Goal: Information Seeking & Learning: Find specific page/section

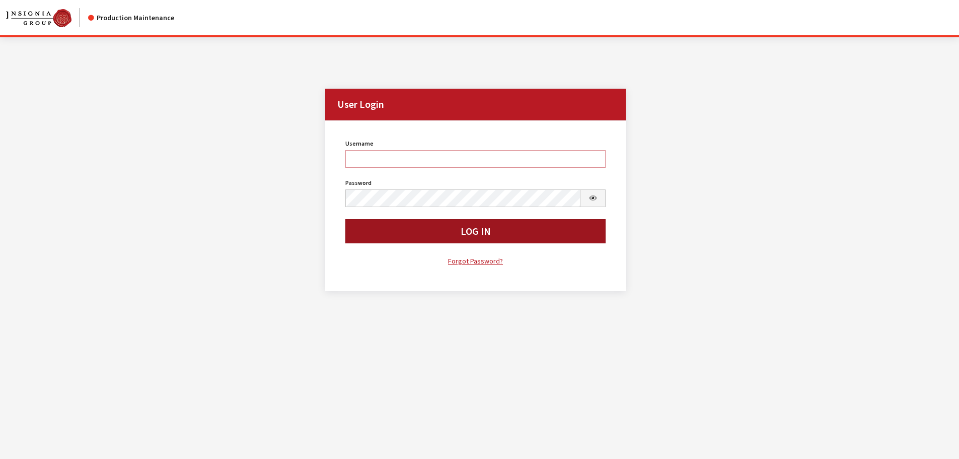
type input "kdorton"
click at [429, 239] on button "Log In" at bounding box center [475, 231] width 261 height 24
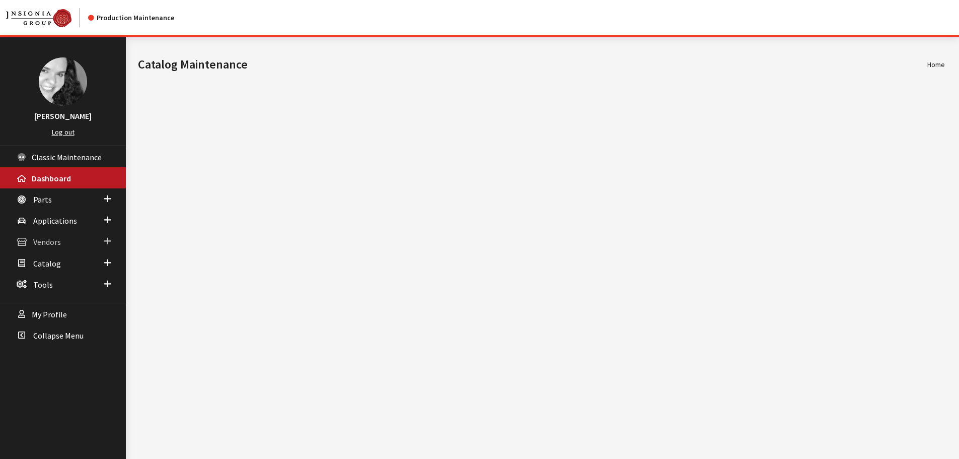
click at [51, 245] on span "Vendors" at bounding box center [47, 242] width 28 height 10
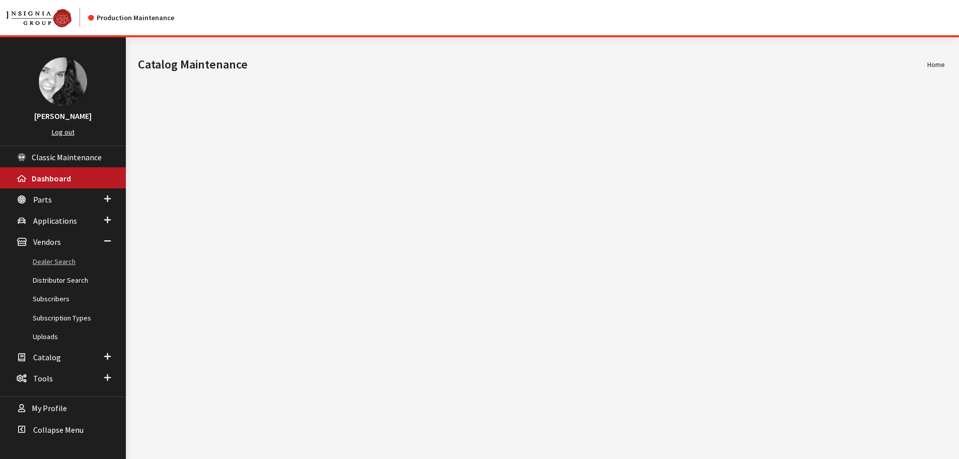
click at [51, 263] on link "Dealer Search" at bounding box center [63, 261] width 126 height 19
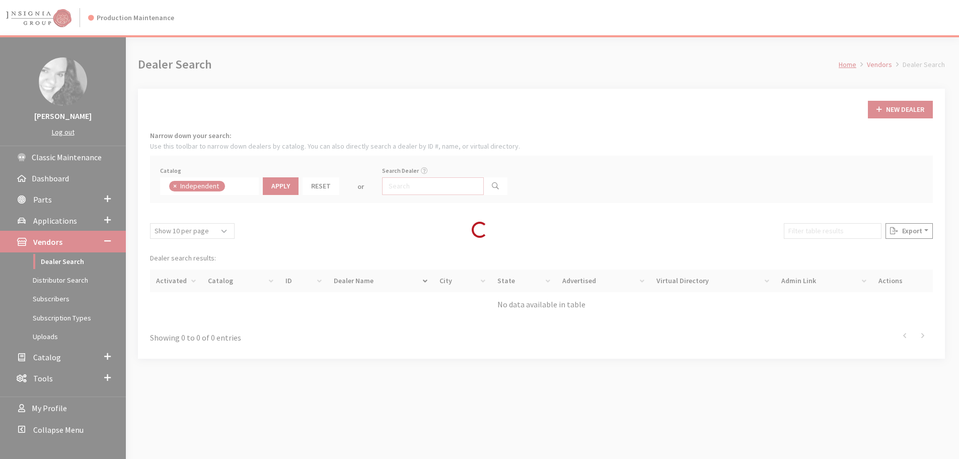
click at [435, 188] on input "Search Dealer" at bounding box center [433, 186] width 102 height 18
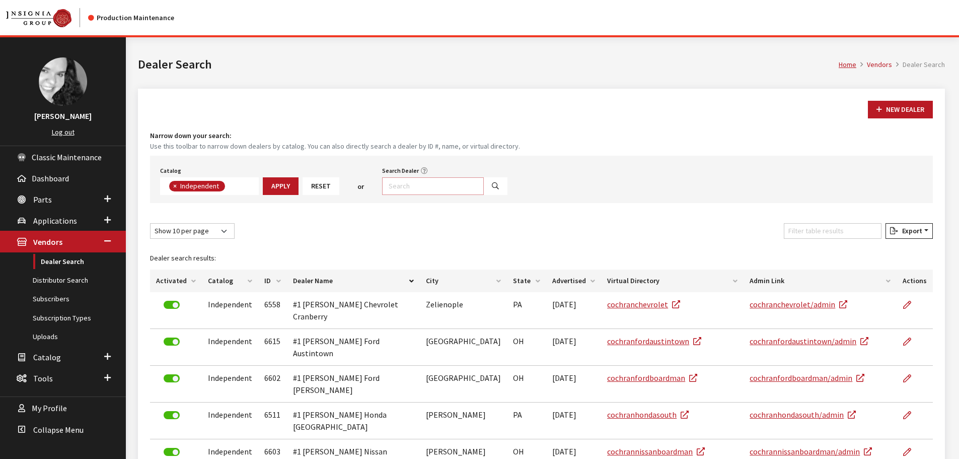
scroll to position [74, 0]
type input "bakersf"
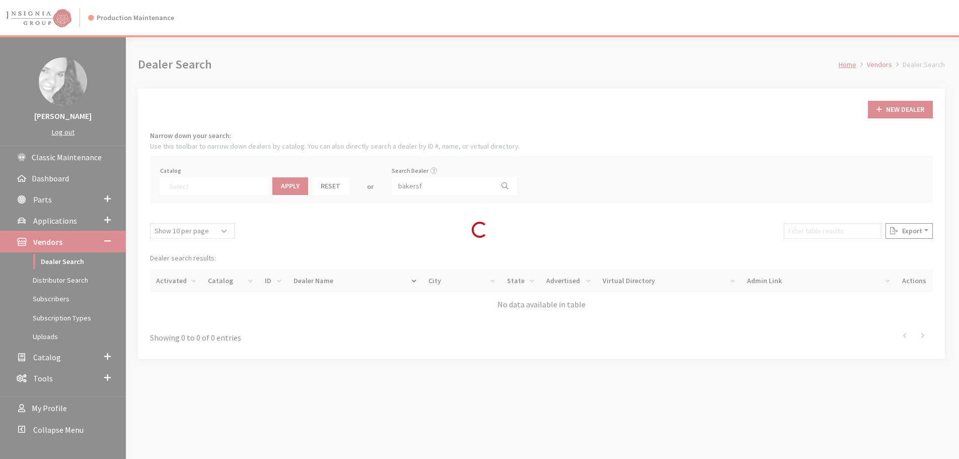
select select
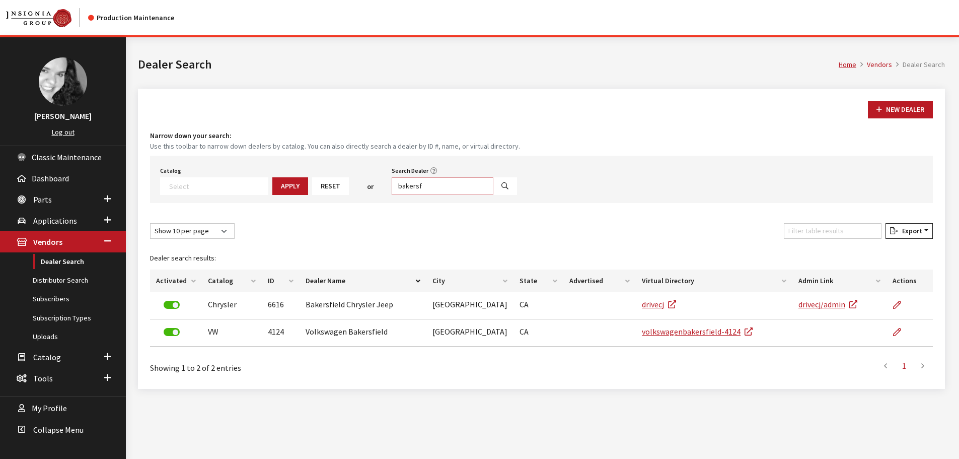
click at [412, 184] on input "bakersf" at bounding box center [443, 186] width 102 height 18
type input "demont"
select select
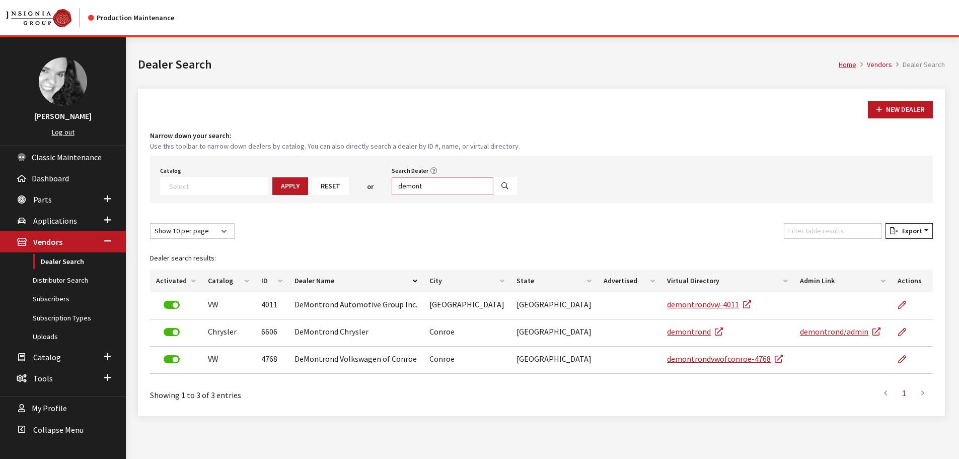
click at [428, 184] on input "demont" at bounding box center [443, 186] width 102 height 18
type input "john hinderer"
select select
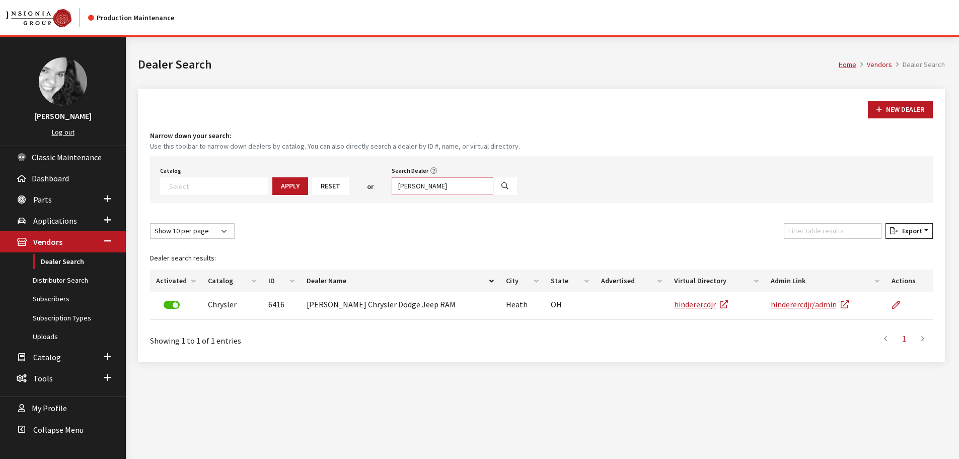
click at [411, 188] on input "john hinderer" at bounding box center [443, 186] width 102 height 18
type input "covert"
select select
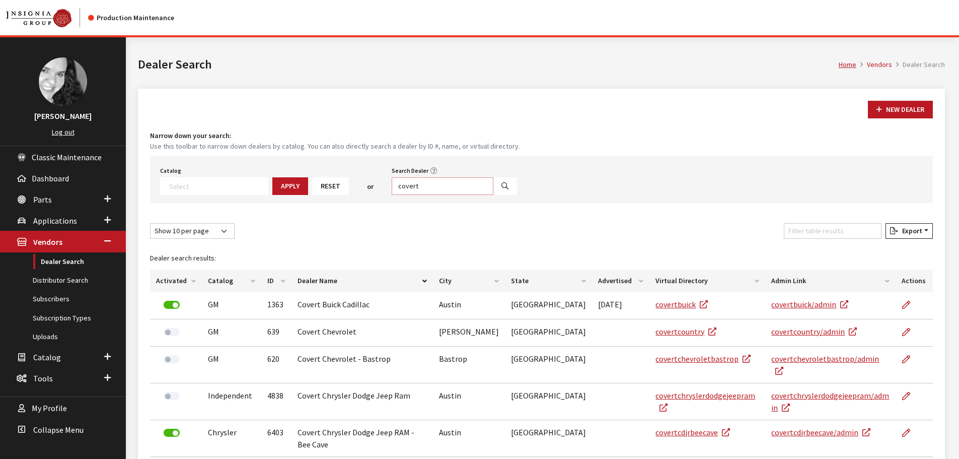
click at [412, 183] on input "covert" at bounding box center [443, 186] width 102 height 18
type input "apple ch"
select select
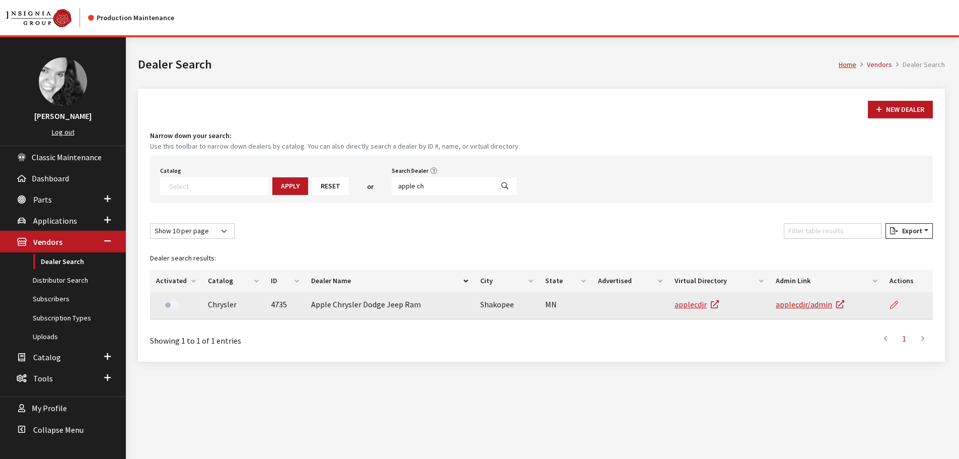
click at [897, 300] on link at bounding box center [898, 304] width 17 height 25
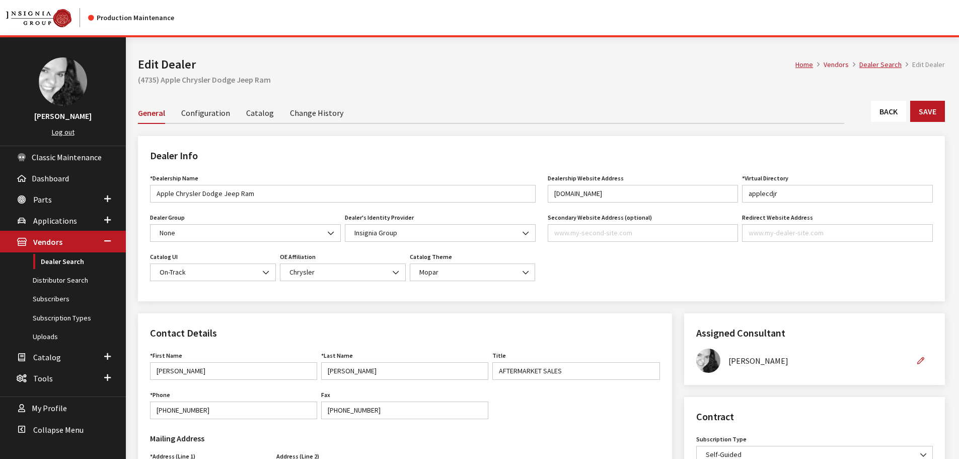
click at [888, 105] on link "Back" at bounding box center [888, 111] width 35 height 21
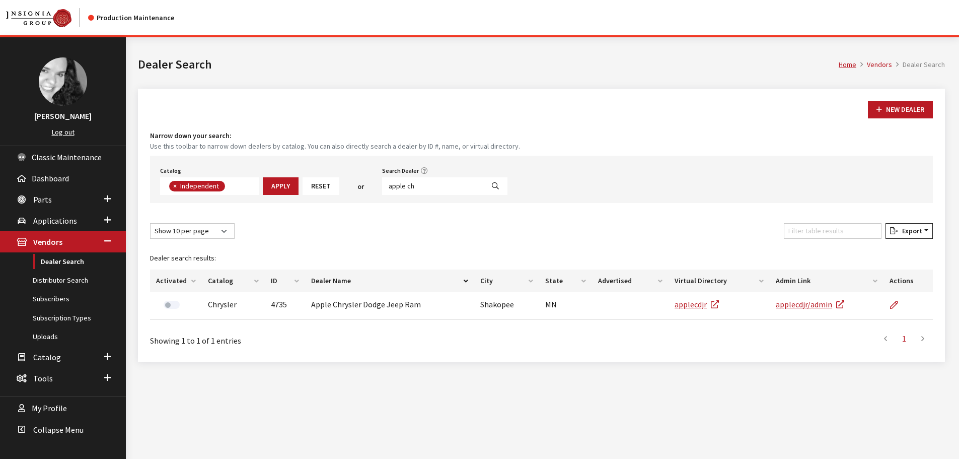
scroll to position [74, 0]
click at [417, 186] on input "apple ch" at bounding box center [433, 186] width 102 height 18
type input "fontana chry"
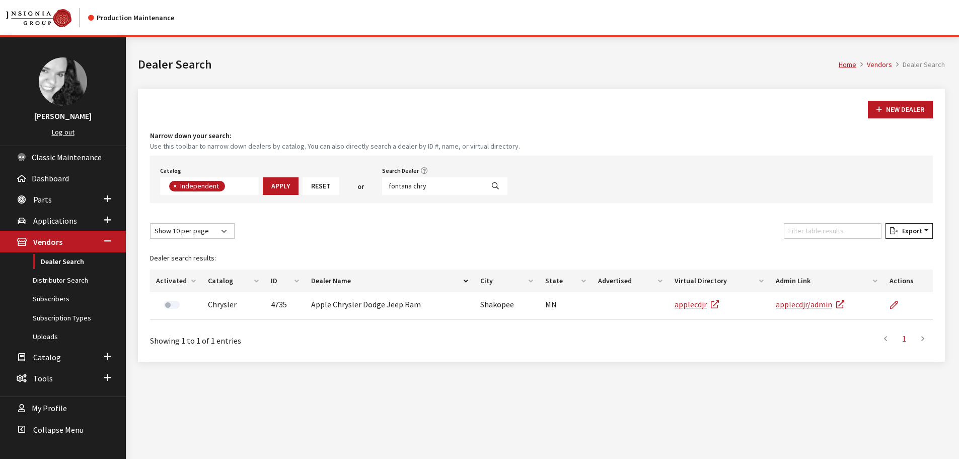
select select
